Goal: Task Accomplishment & Management: Use online tool/utility

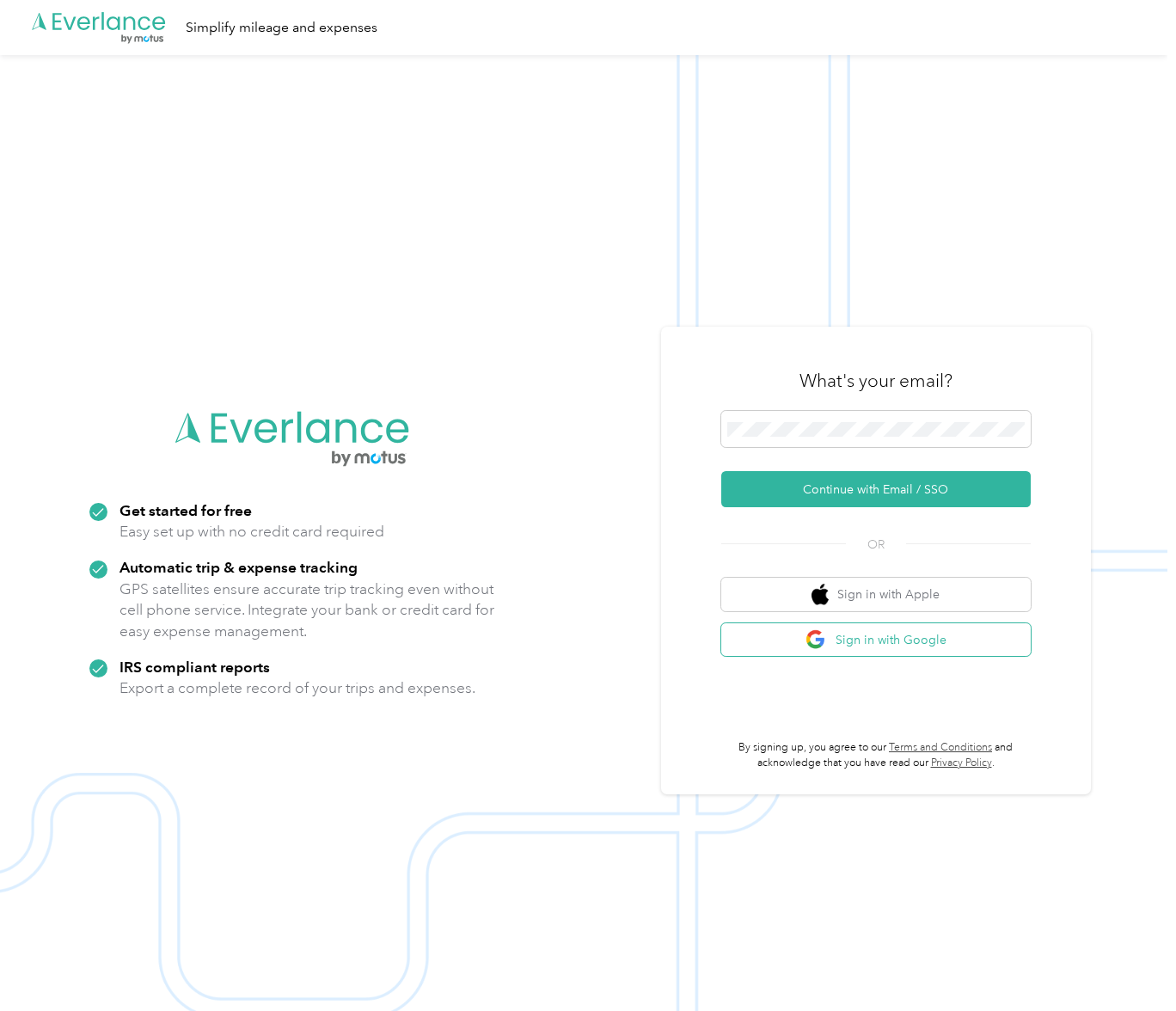
click at [958, 638] on button "Sign in with Google" at bounding box center [876, 640] width 310 height 33
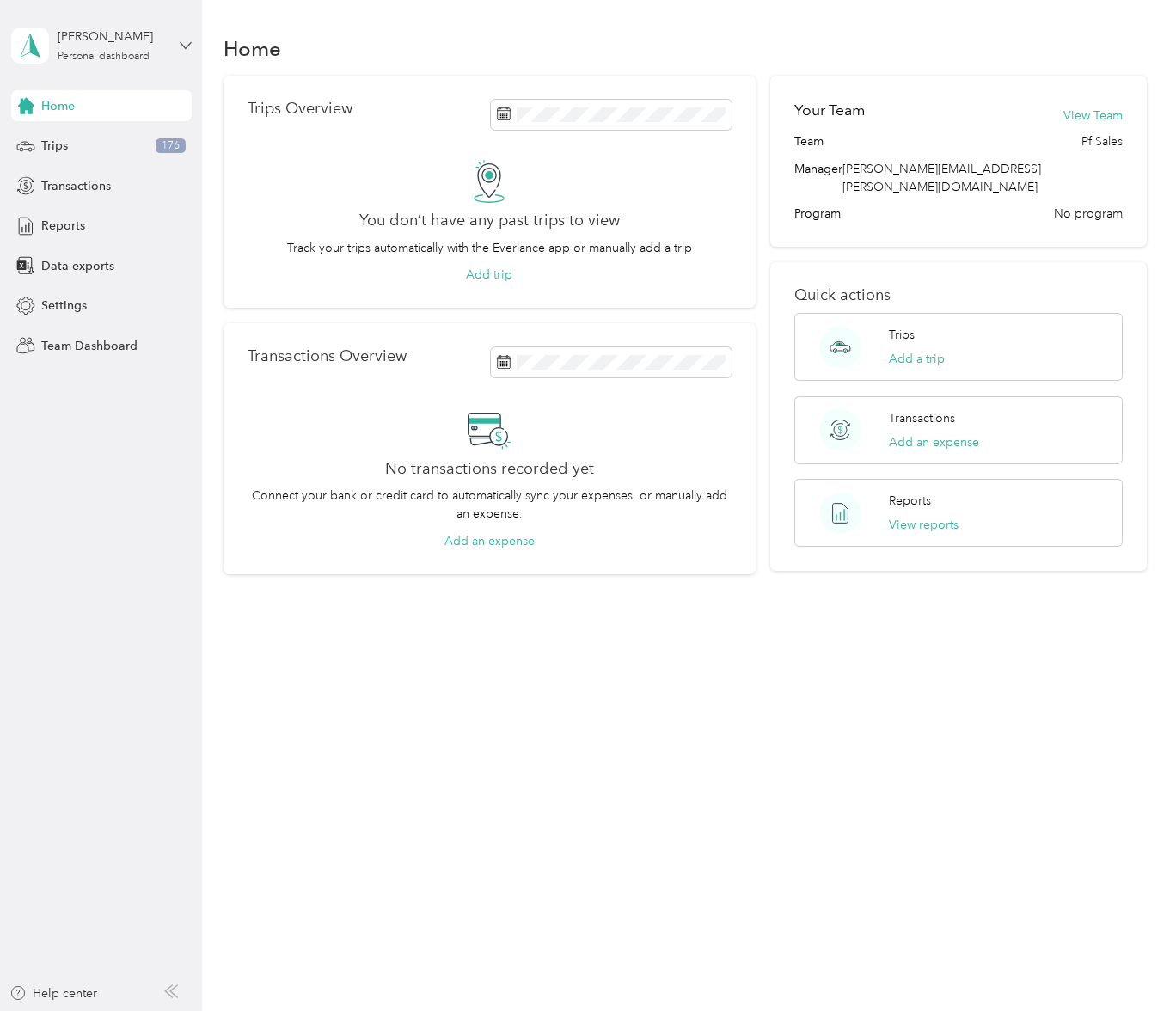
click at [182, 43] on icon at bounding box center [185, 45] width 12 height 12
click at [95, 144] on div "Team dashboard" at bounding box center [71, 141] width 92 height 18
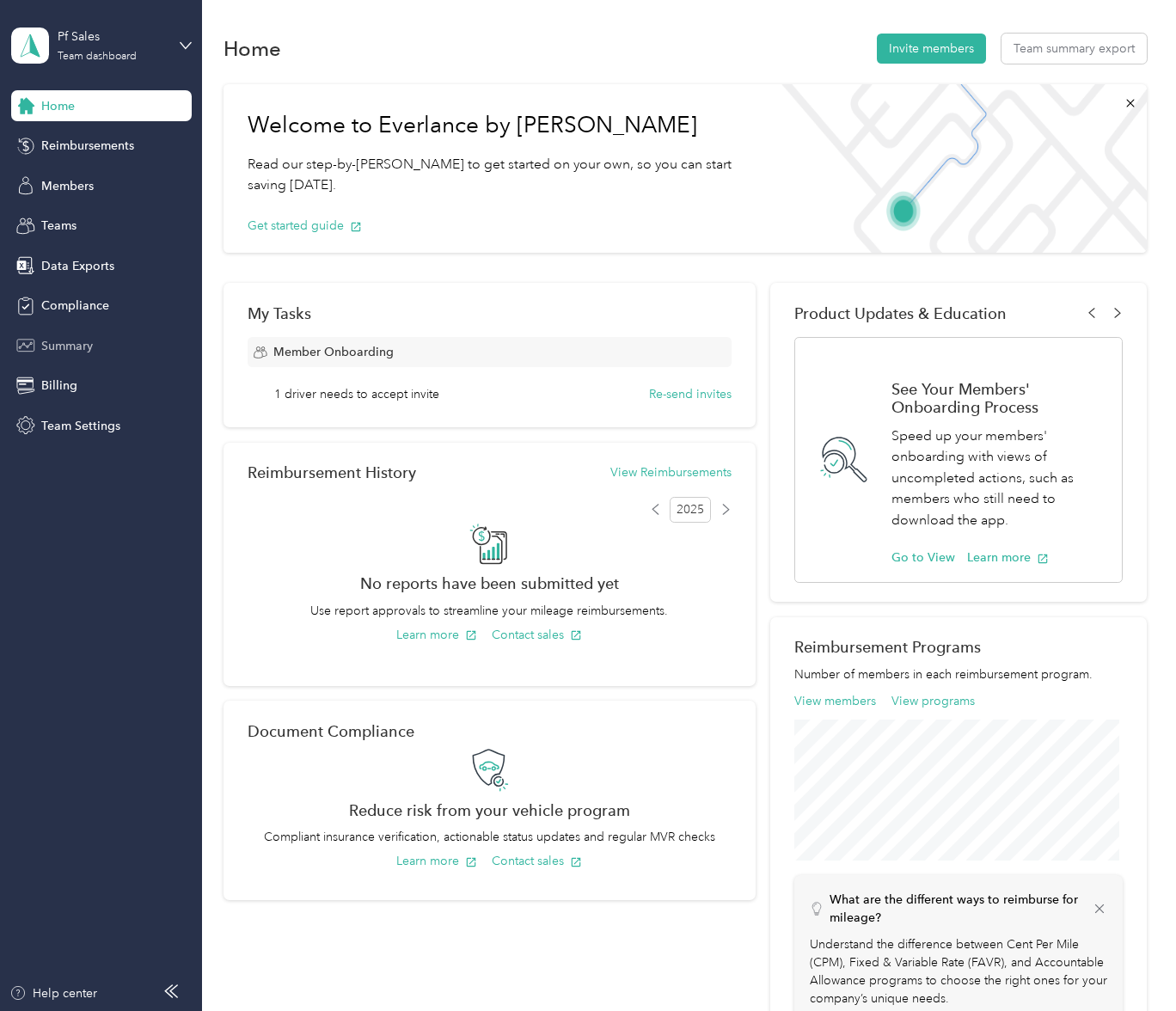
click at [59, 350] on span "Summary" at bounding box center [66, 345] width 52 height 18
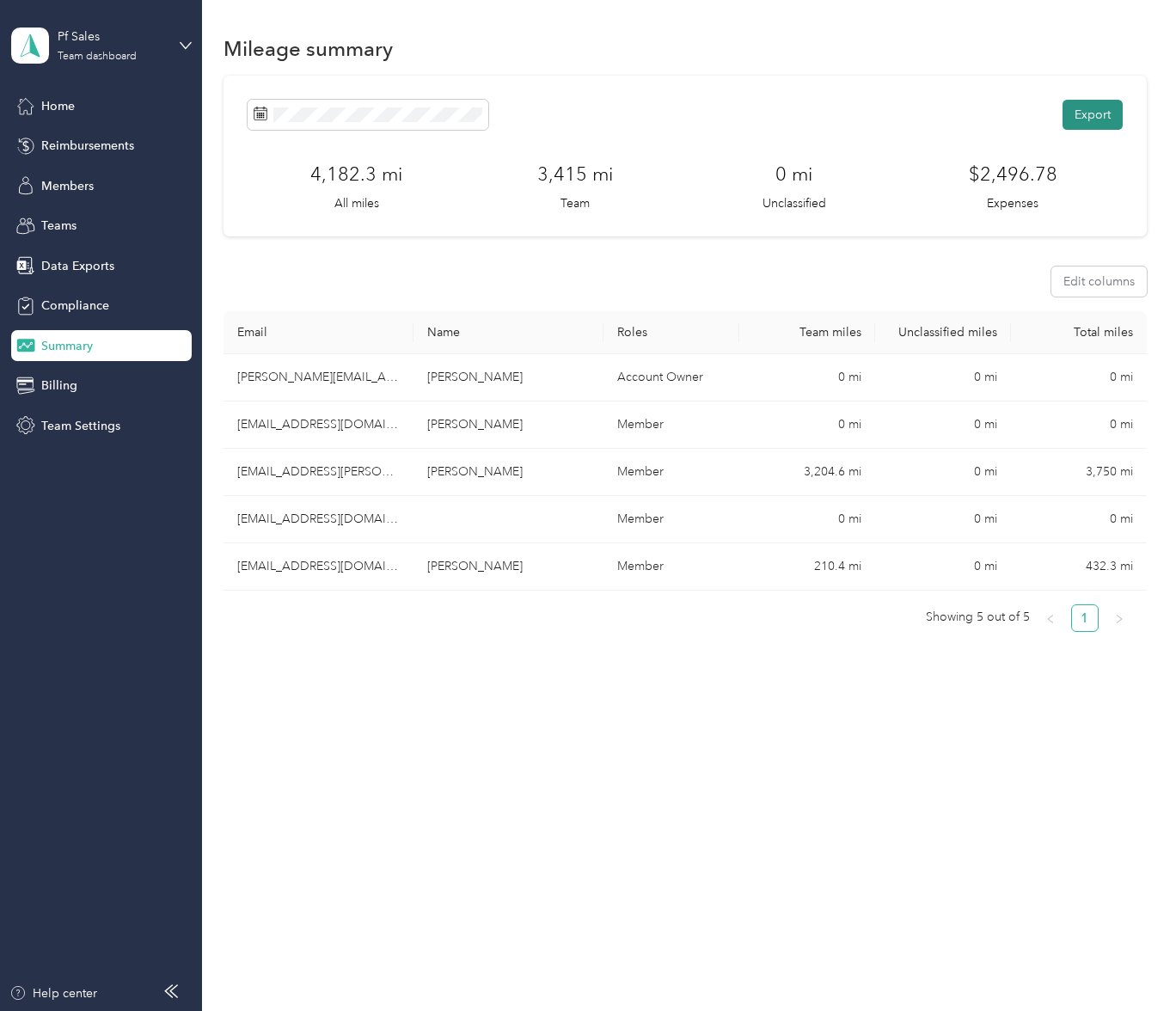
click at [1099, 115] on button "Export" at bounding box center [1092, 115] width 60 height 30
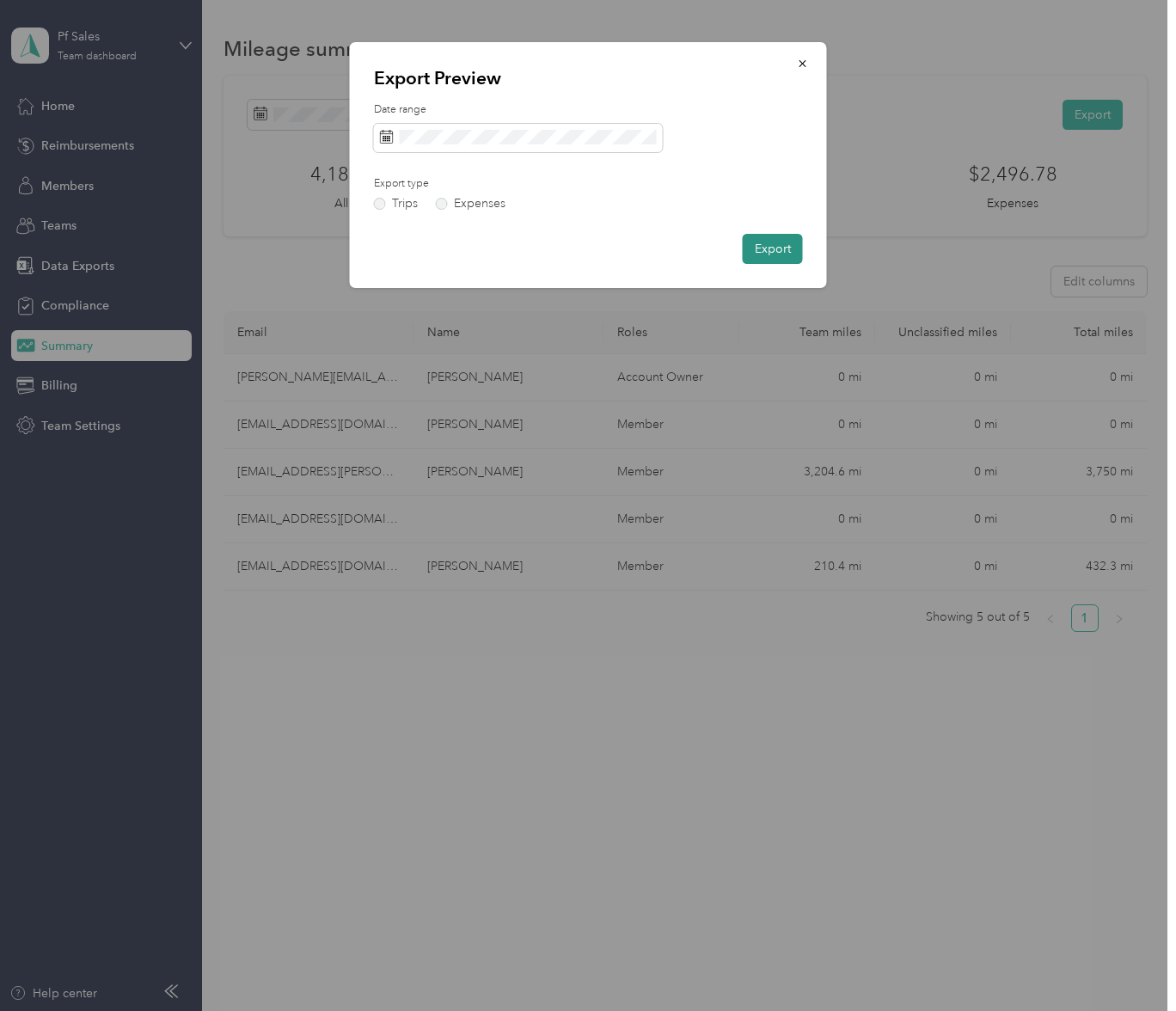
click at [790, 250] on button "Export" at bounding box center [772, 248] width 60 height 30
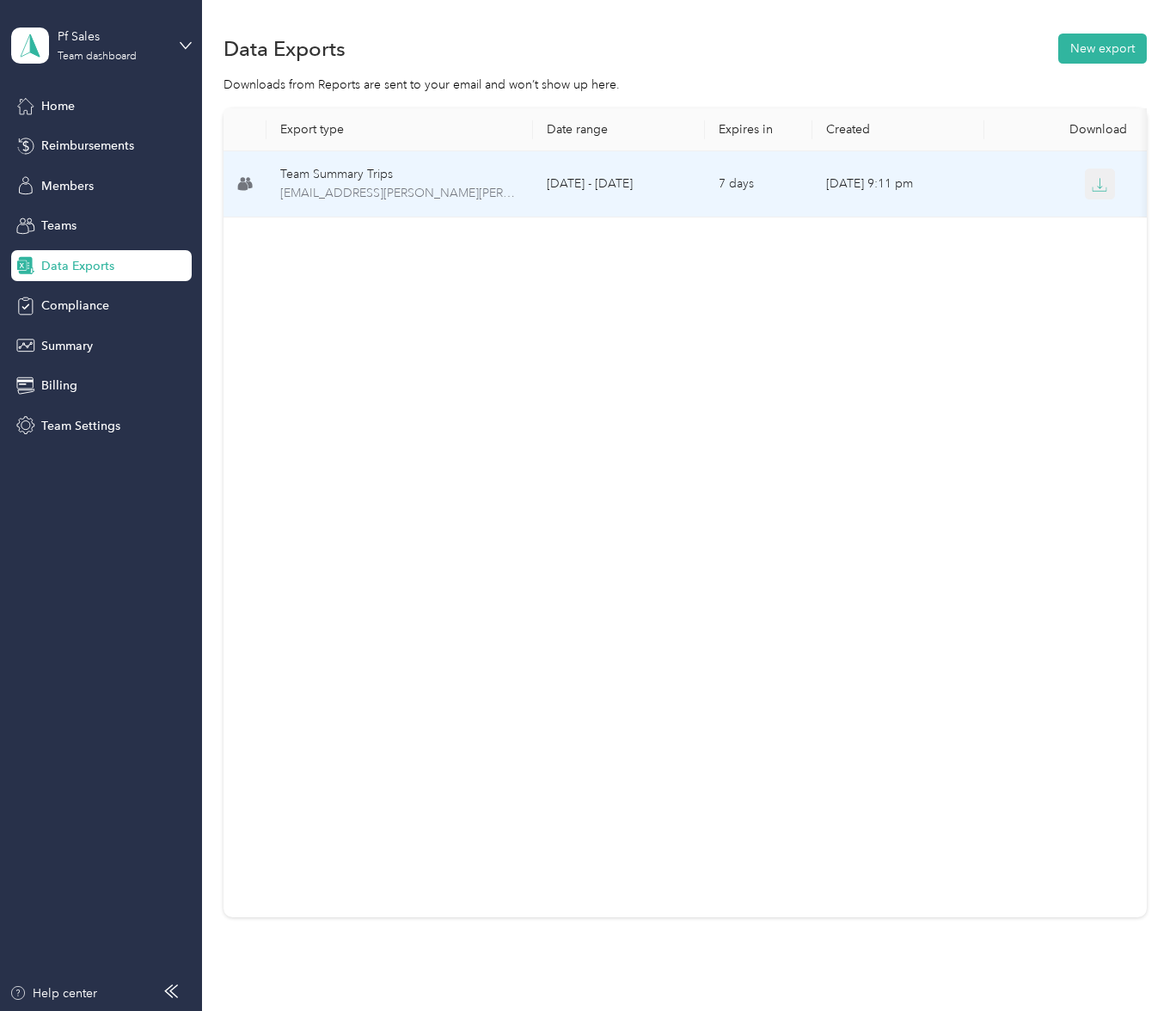
click at [1100, 189] on icon "button" at bounding box center [1099, 185] width 16 height 16
